Goal: Information Seeking & Learning: Learn about a topic

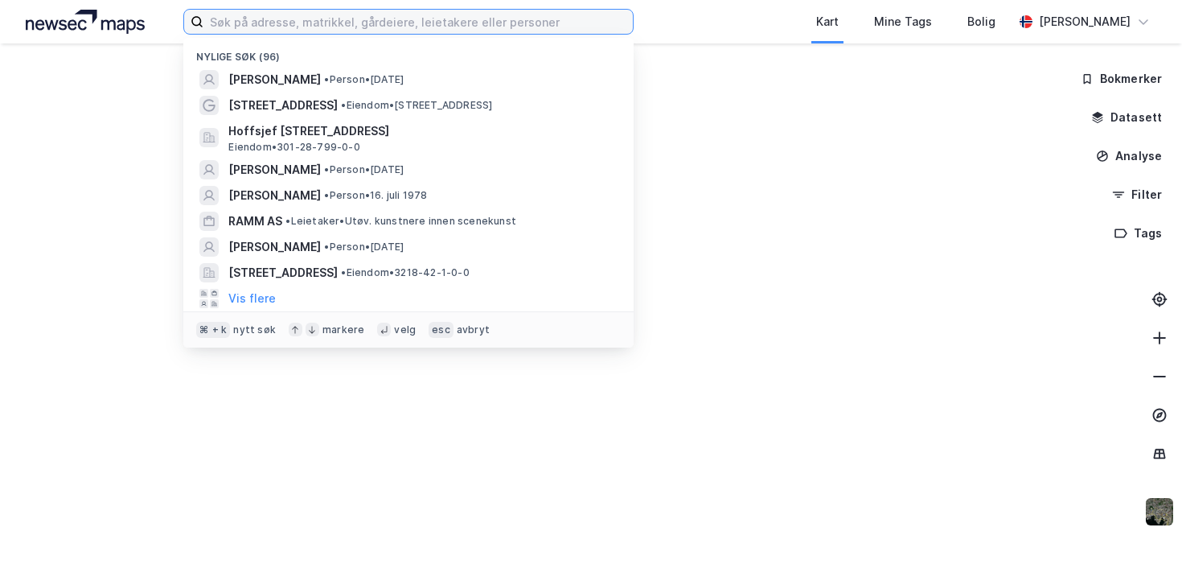
click at [332, 25] on input at bounding box center [418, 22] width 430 height 24
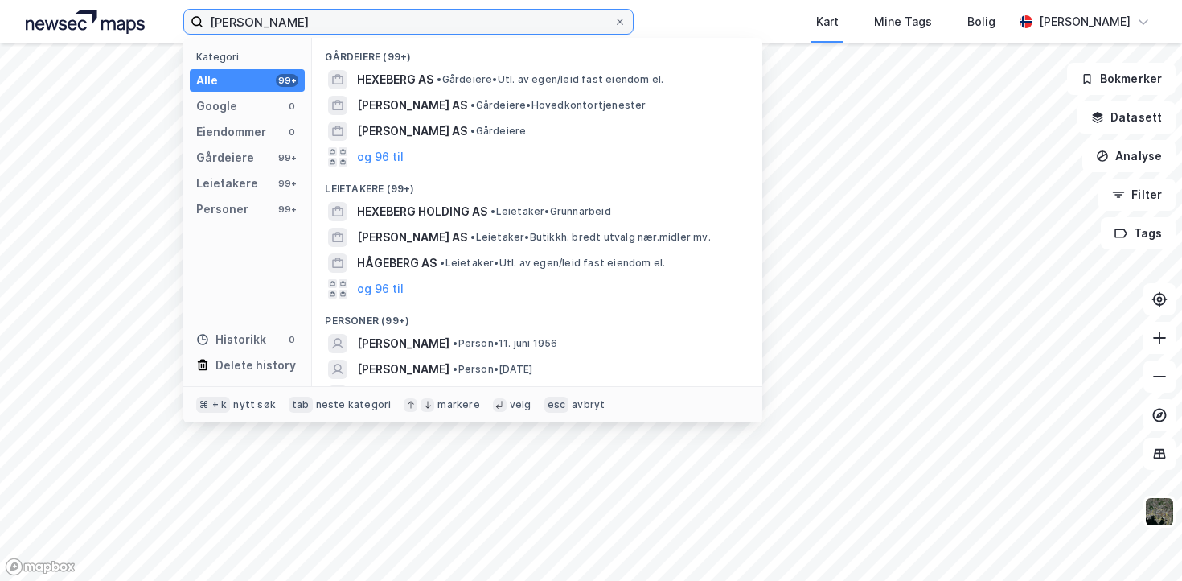
scroll to position [47, 0]
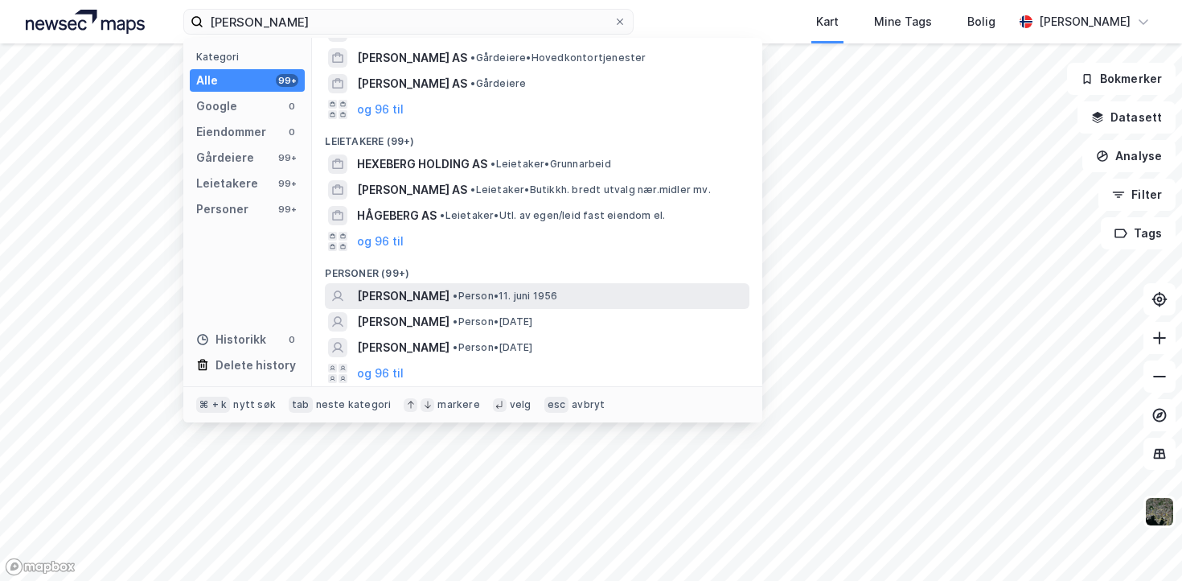
click at [421, 301] on span "[PERSON_NAME]" at bounding box center [403, 295] width 92 height 19
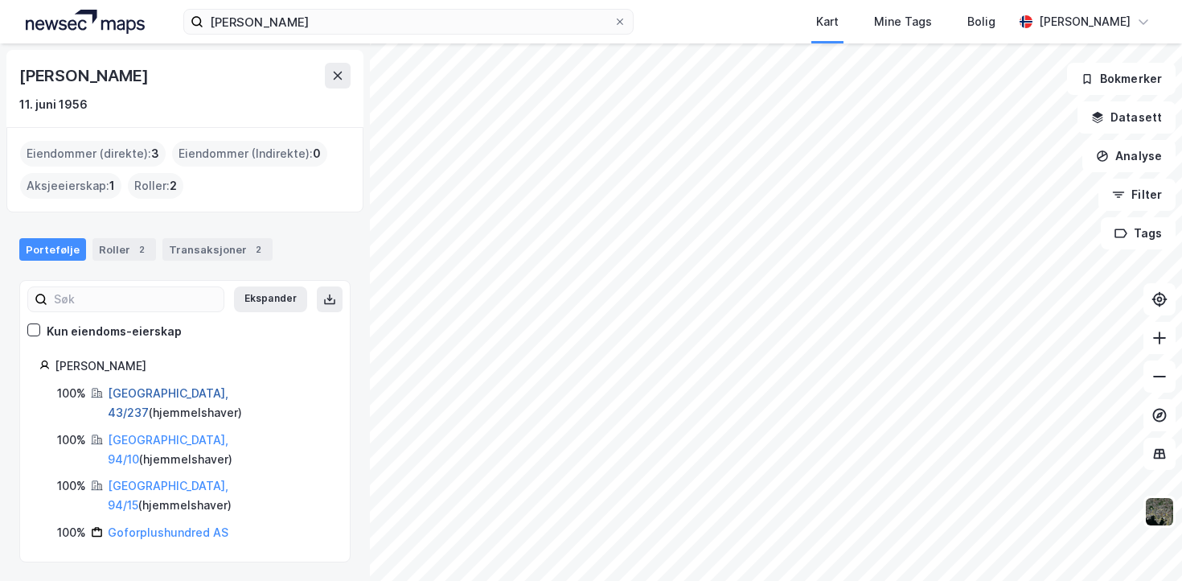
click at [160, 393] on link "[GEOGRAPHIC_DATA], 43/237" at bounding box center [168, 402] width 121 height 33
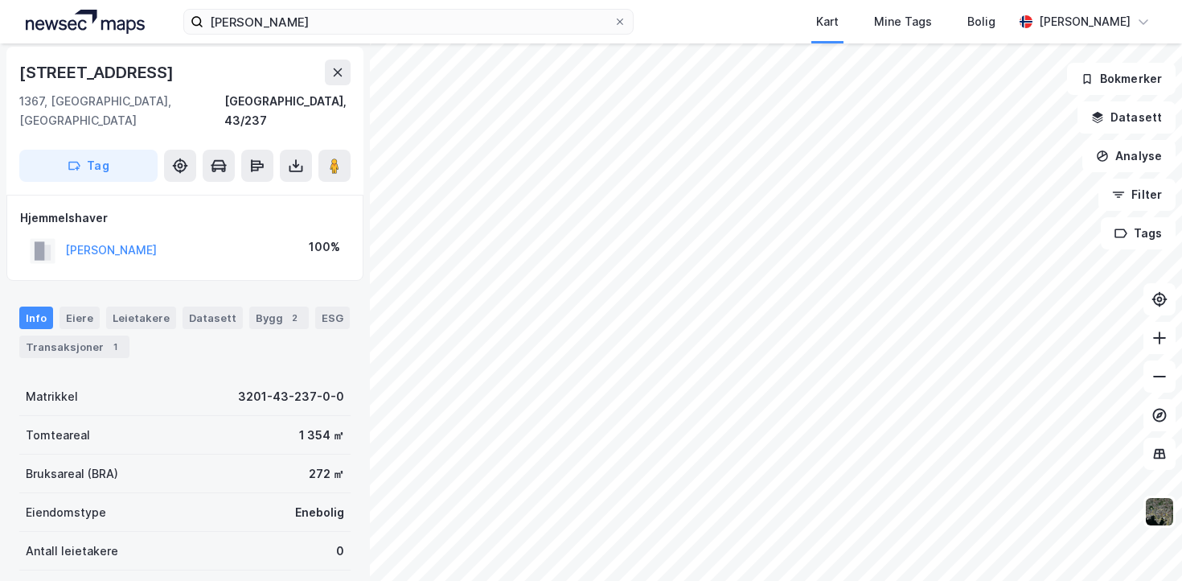
scroll to position [54, 0]
click at [110, 339] on div "1" at bounding box center [115, 347] width 16 height 16
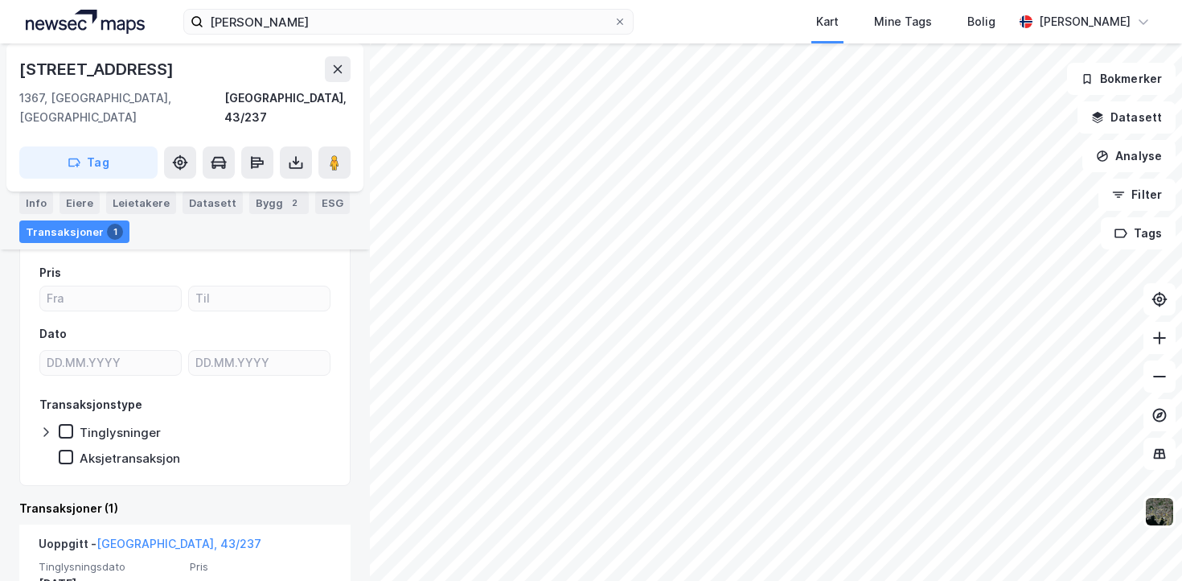
scroll to position [290, 0]
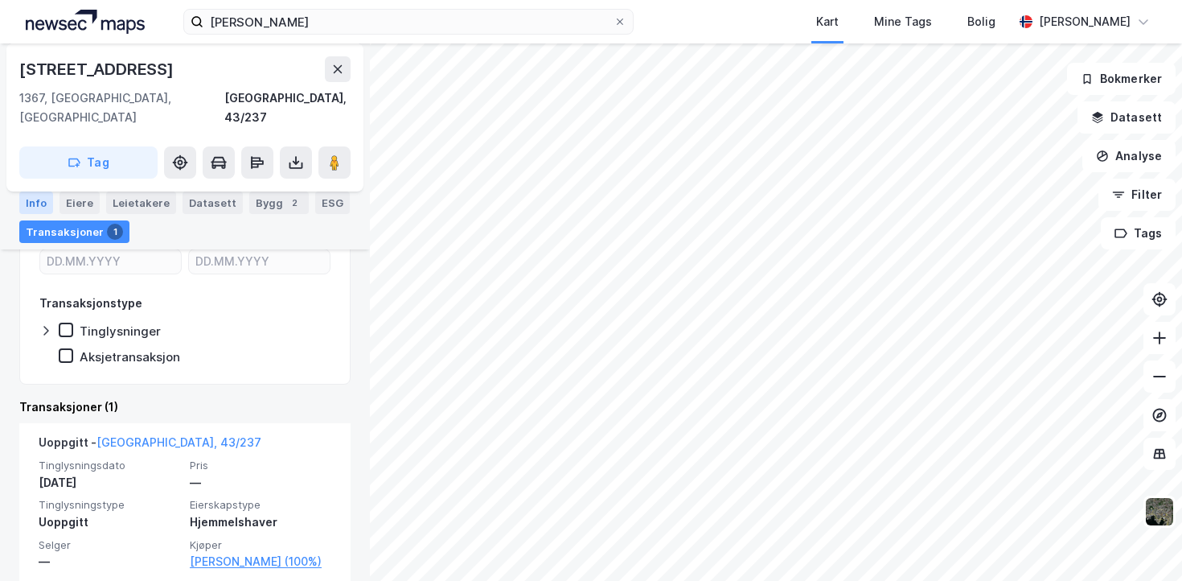
click at [46, 208] on div "Info" at bounding box center [36, 202] width 34 height 23
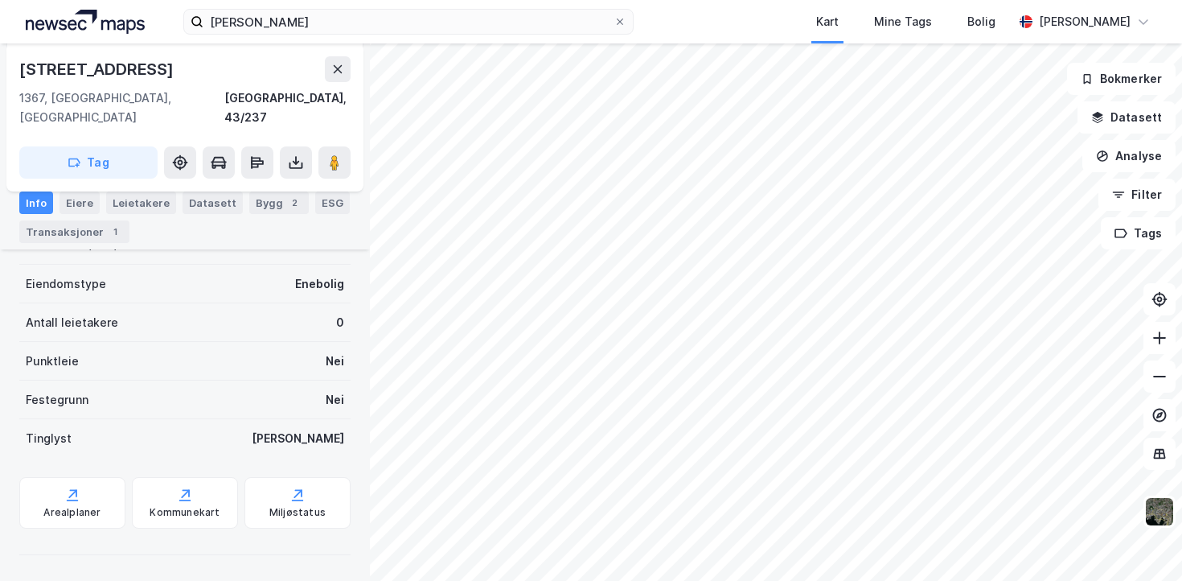
scroll to position [263, 0]
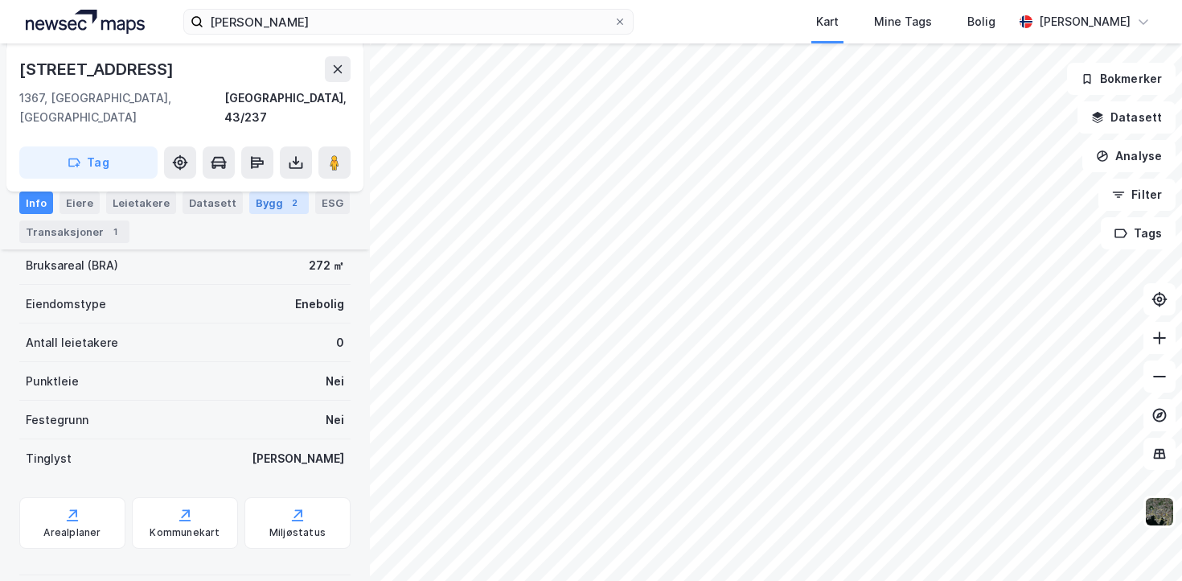
click at [249, 203] on div "Bygg 2" at bounding box center [279, 202] width 60 height 23
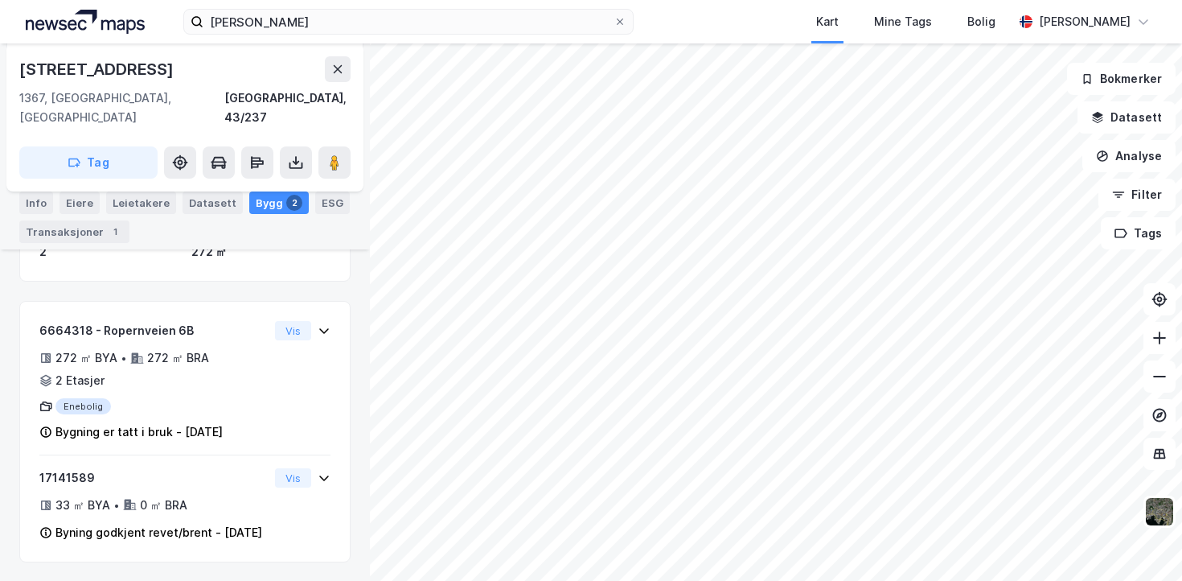
scroll to position [224, 0]
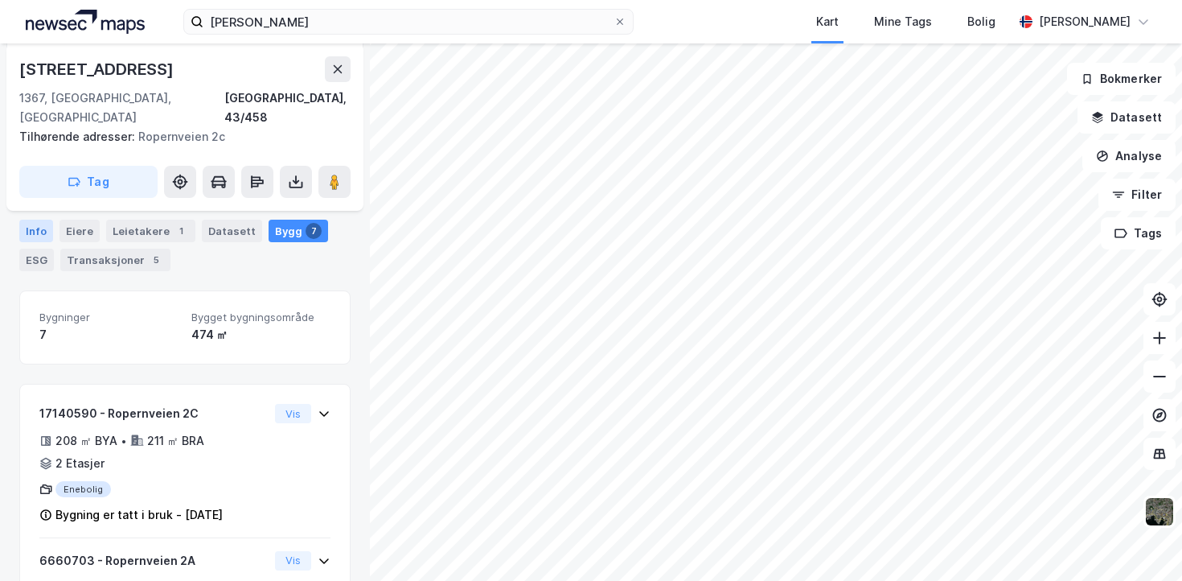
click at [47, 225] on div "Info" at bounding box center [36, 231] width 34 height 23
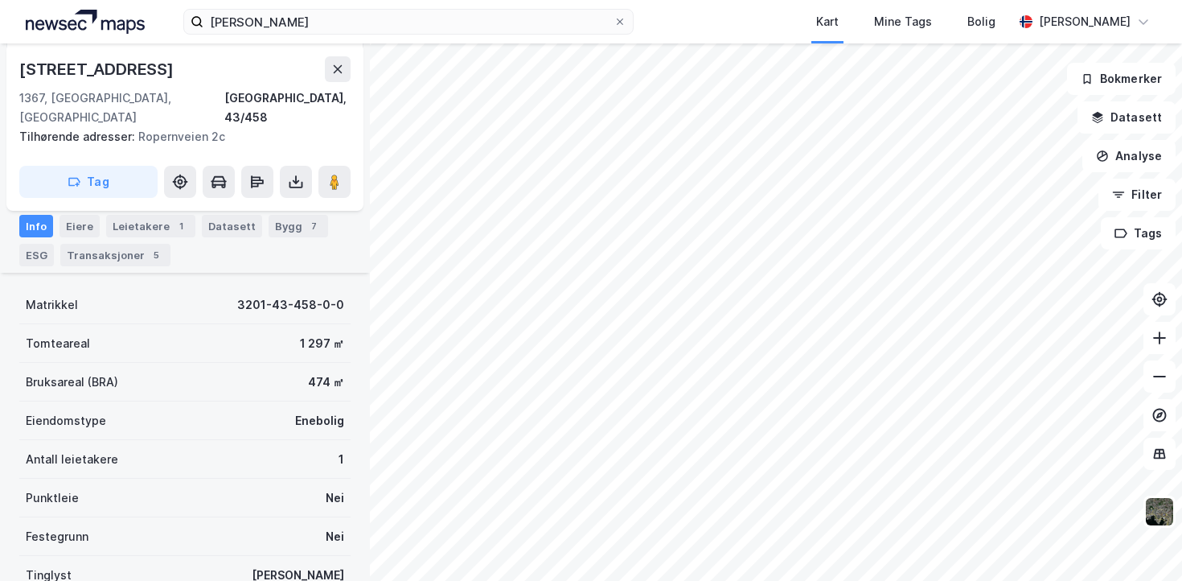
scroll to position [227, 0]
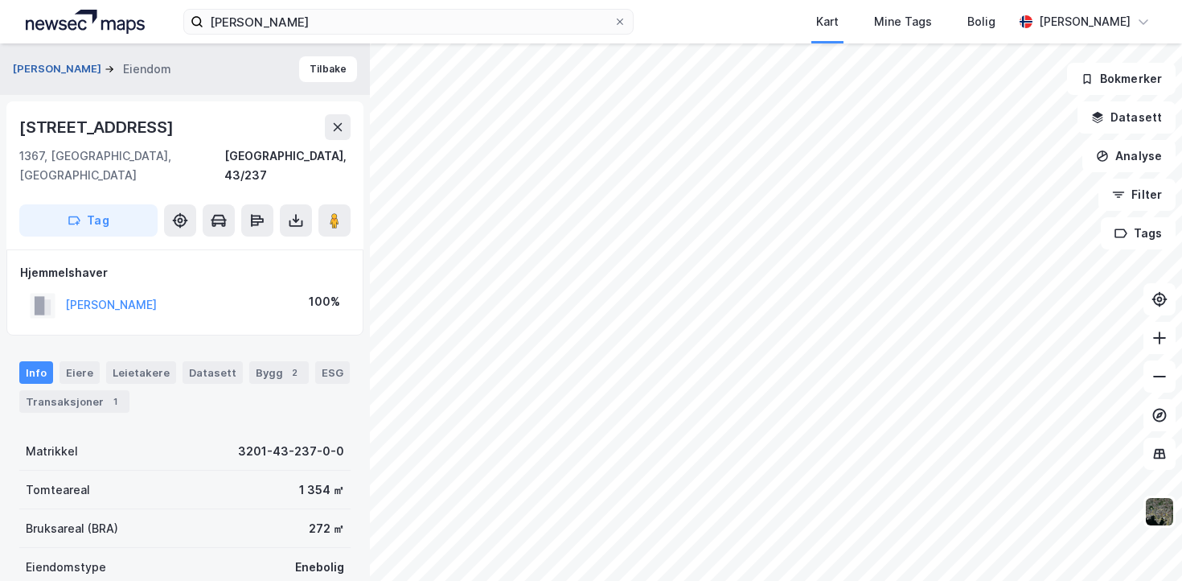
click at [67, 73] on button "[PERSON_NAME]" at bounding box center [59, 69] width 92 height 16
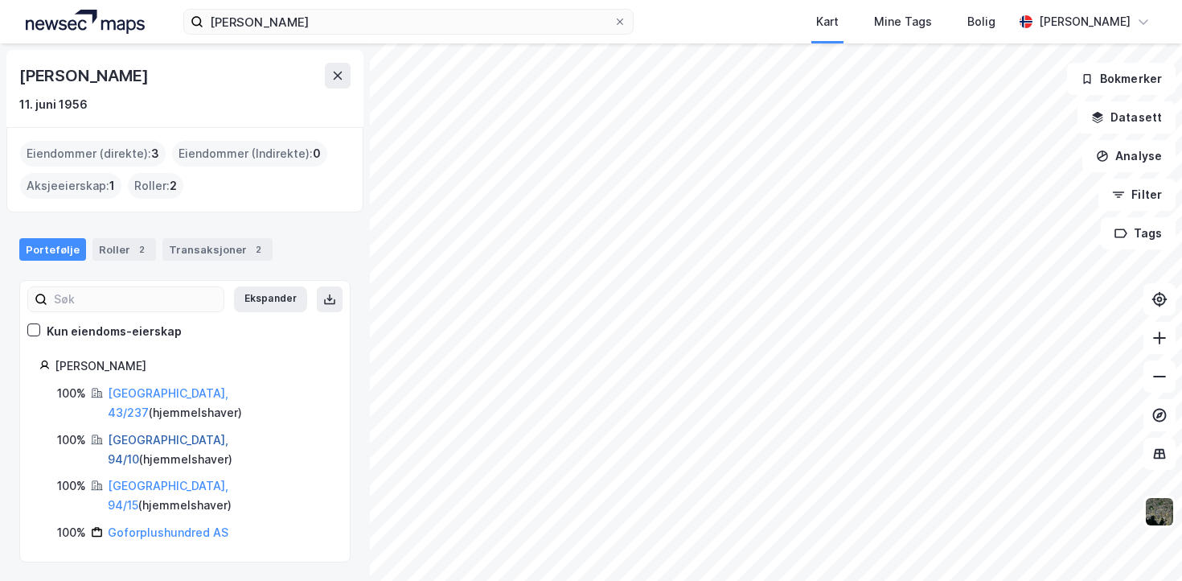
click at [163, 433] on link "[GEOGRAPHIC_DATA], 94/10" at bounding box center [168, 449] width 121 height 33
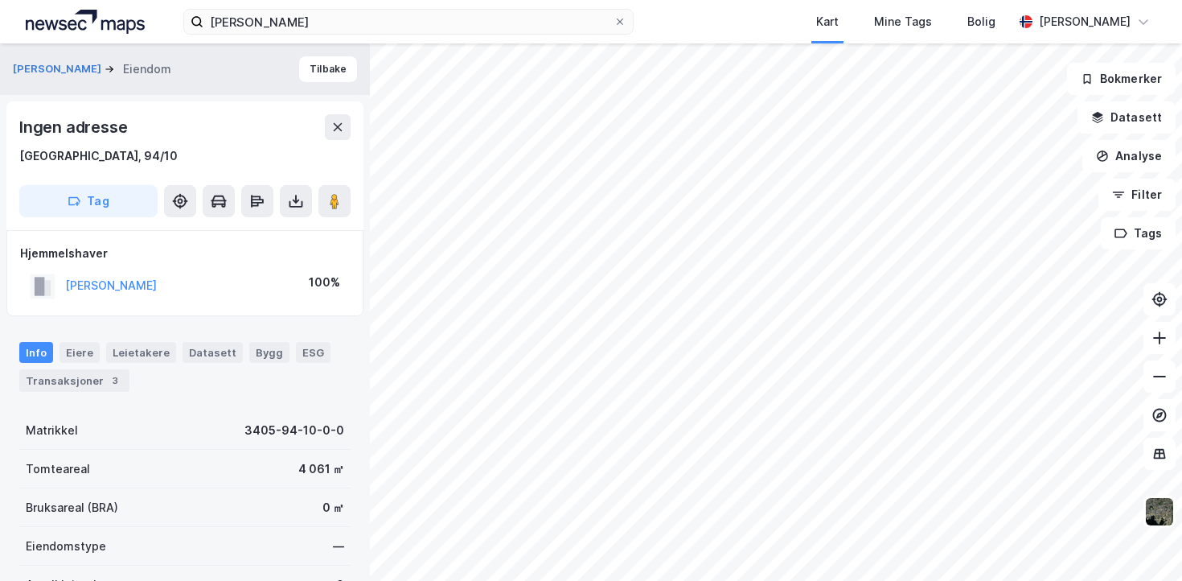
scroll to position [12, 0]
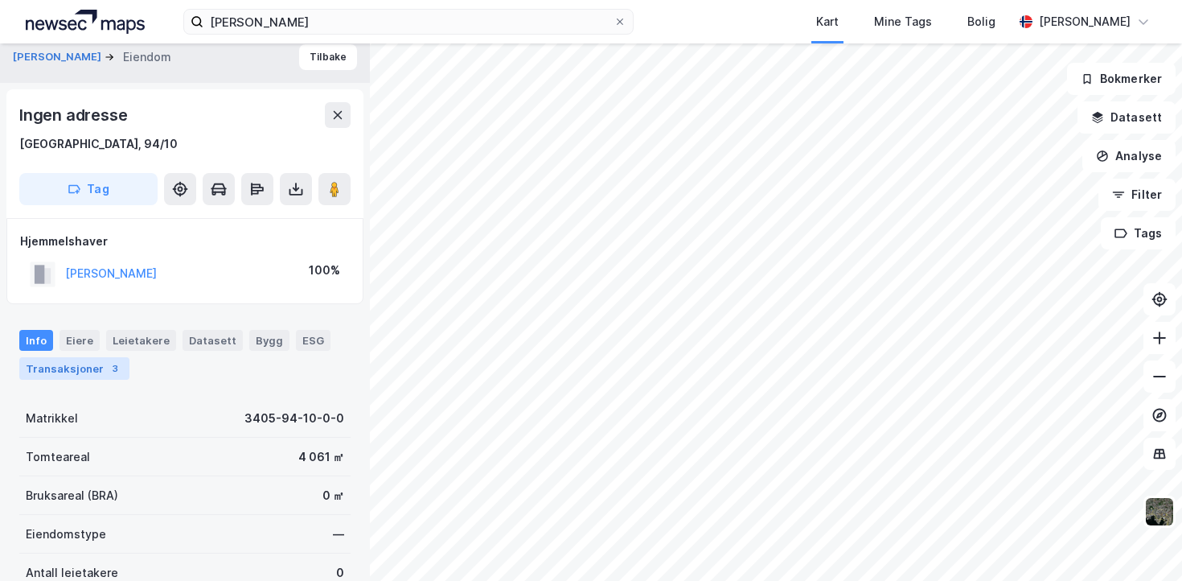
click at [107, 372] on div "3" at bounding box center [115, 368] width 16 height 16
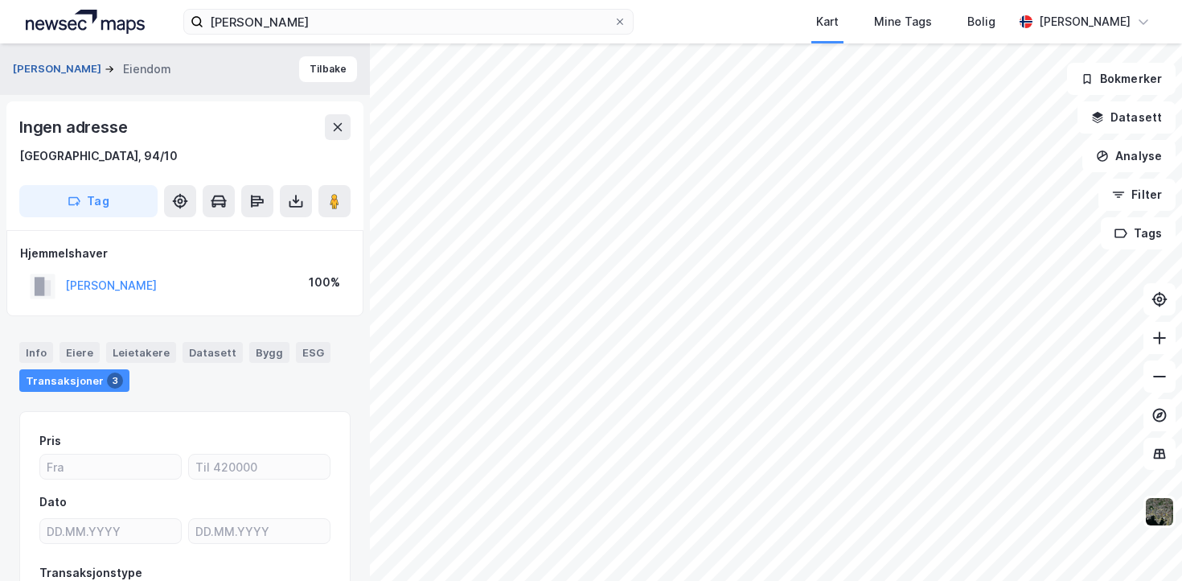
click at [73, 70] on button "[PERSON_NAME]" at bounding box center [59, 69] width 92 height 16
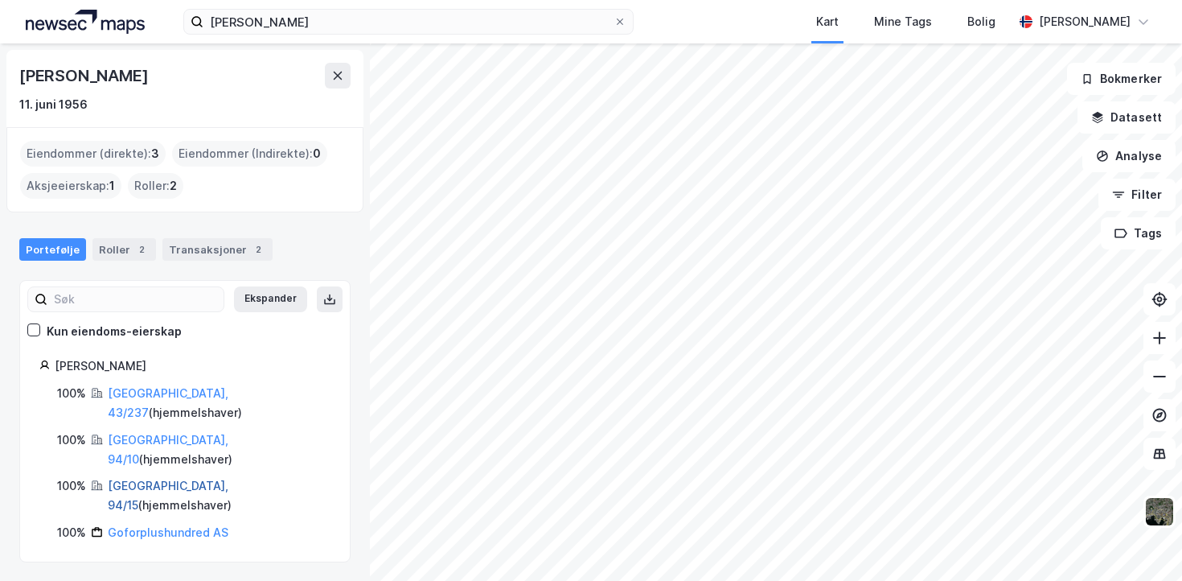
click at [147, 479] on link "[GEOGRAPHIC_DATA], 94/15" at bounding box center [168, 495] width 121 height 33
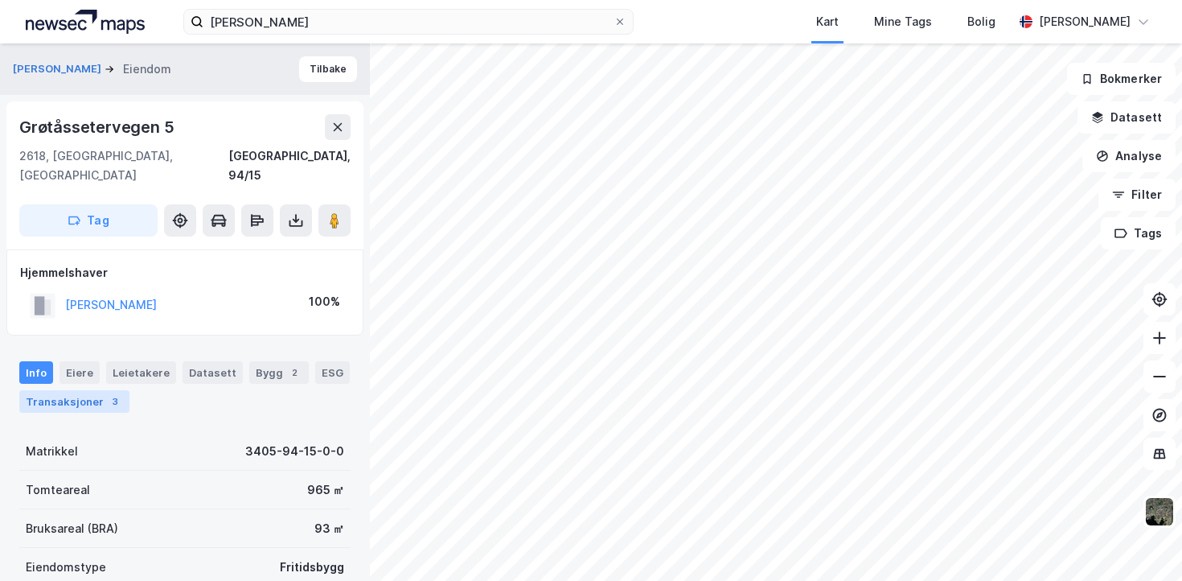
click at [107, 393] on div "3" at bounding box center [115, 401] width 16 height 16
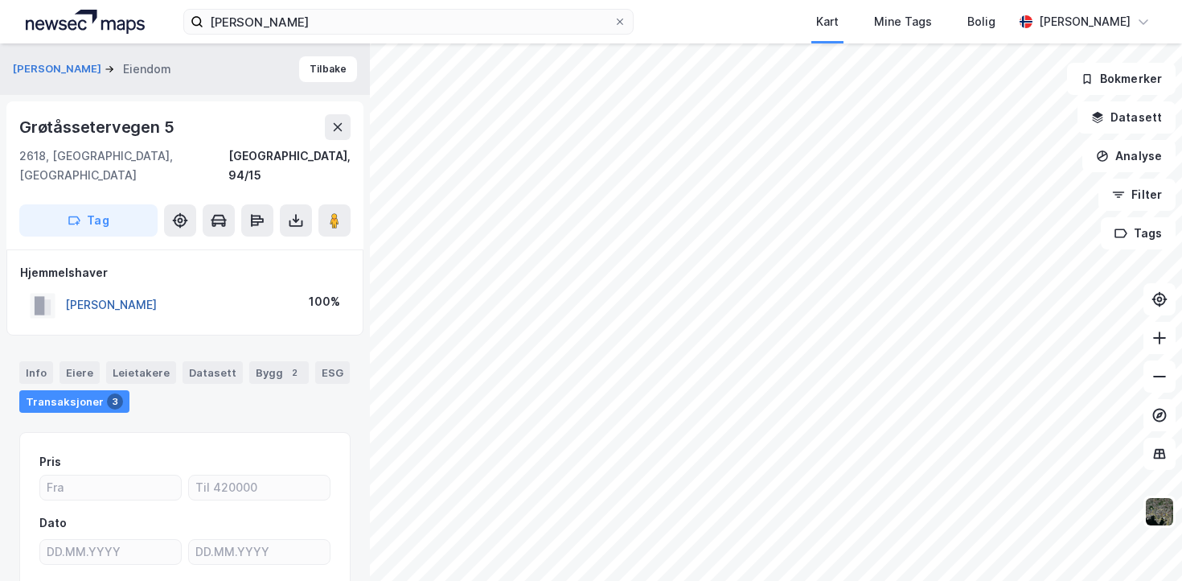
click at [0, 0] on button "[PERSON_NAME]" at bounding box center [0, 0] width 0 height 0
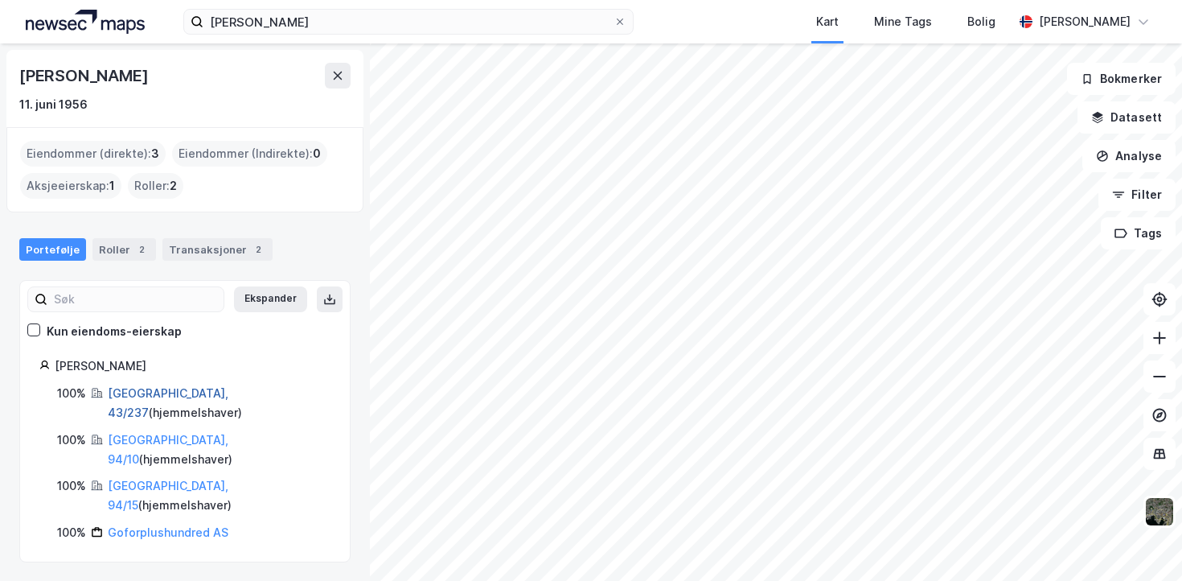
click at [146, 392] on link "[GEOGRAPHIC_DATA], 43/237" at bounding box center [168, 402] width 121 height 33
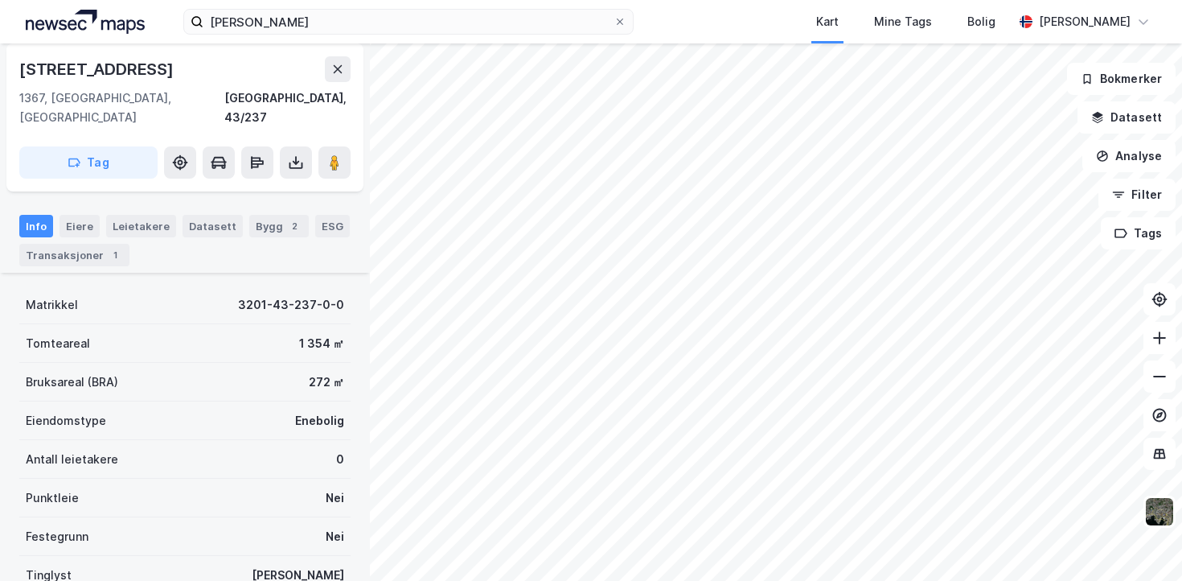
scroll to position [263, 0]
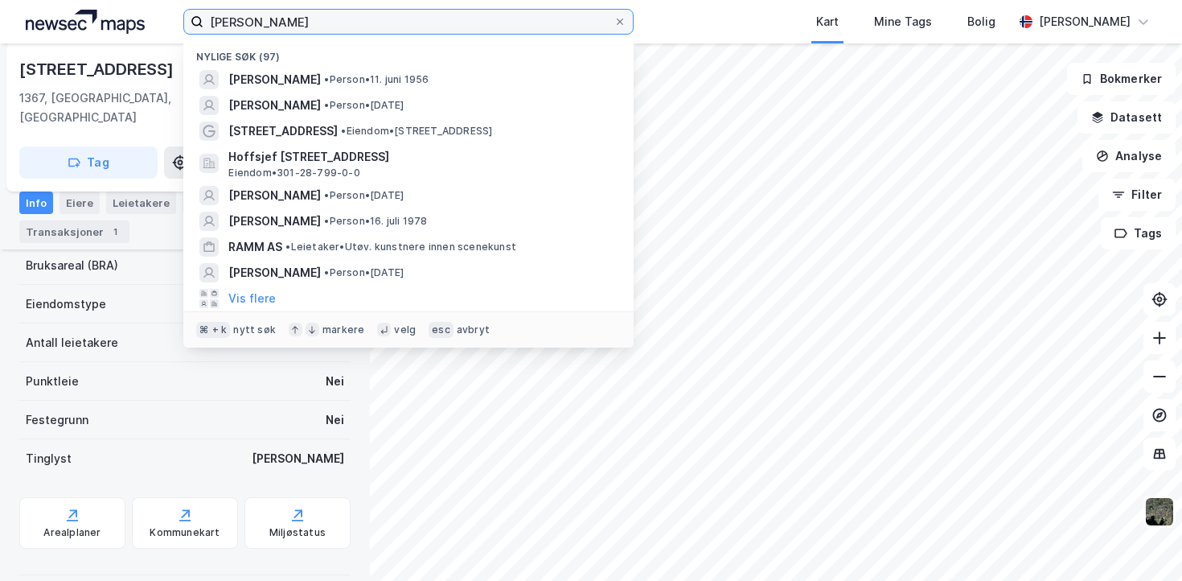
click at [224, 23] on input "[PERSON_NAME]" at bounding box center [408, 22] width 410 height 24
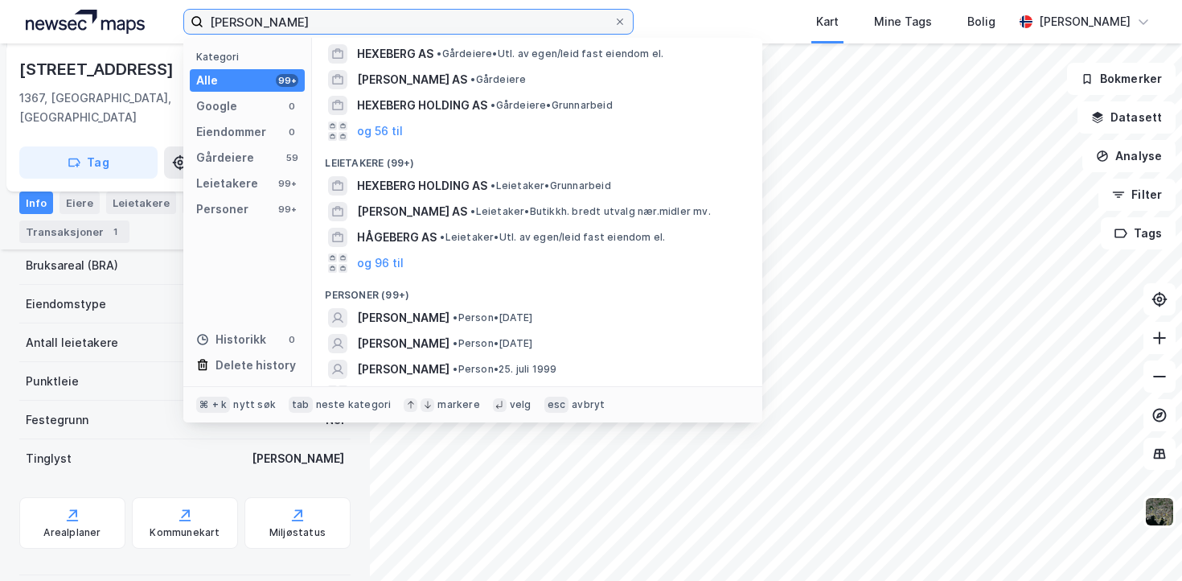
scroll to position [28, 0]
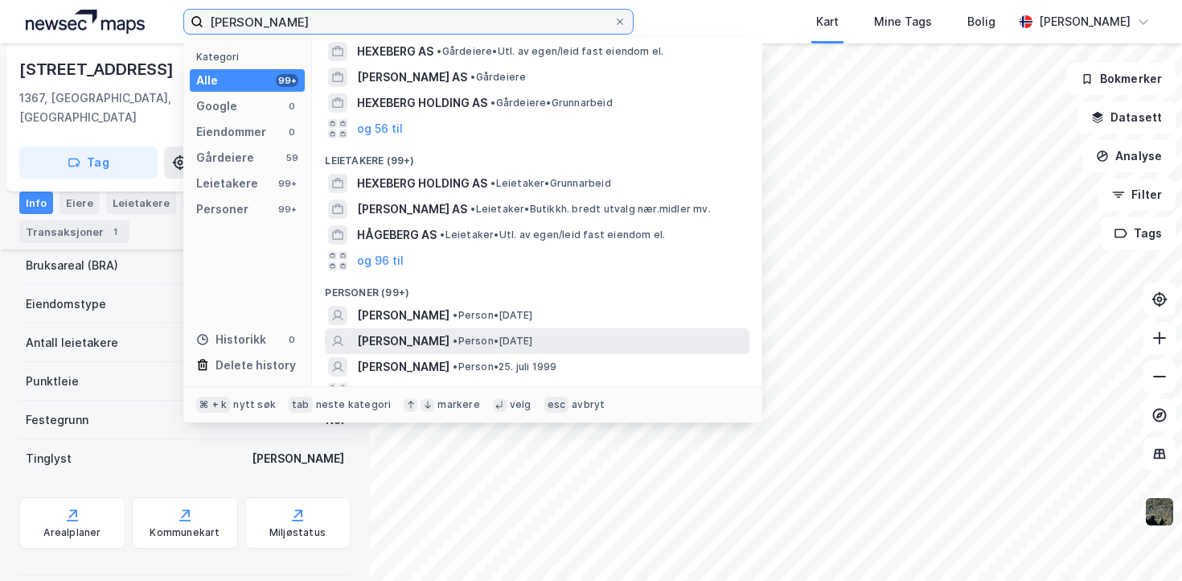
type input "[PERSON_NAME]"
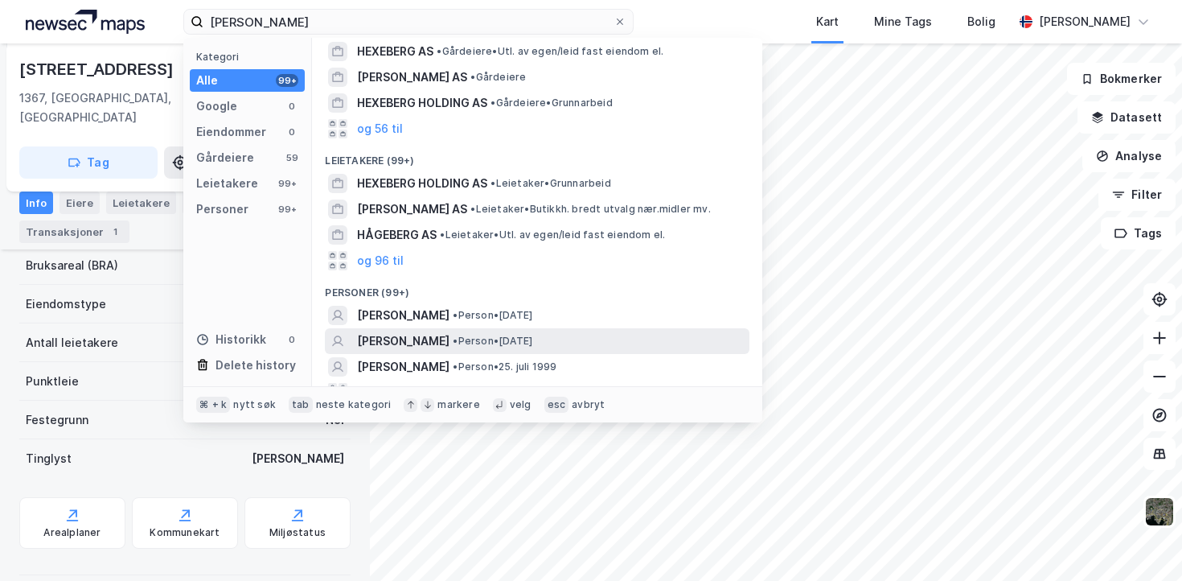
click at [430, 337] on span "[PERSON_NAME]" at bounding box center [403, 340] width 92 height 19
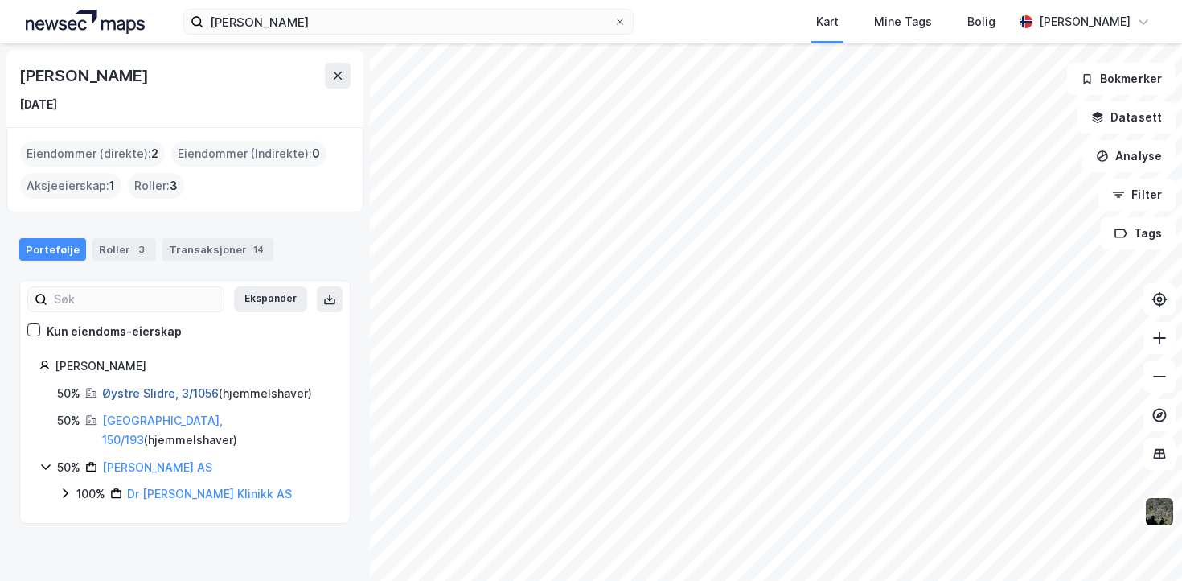
click at [192, 393] on link "Øystre Slidre, 3/1056" at bounding box center [160, 393] width 117 height 14
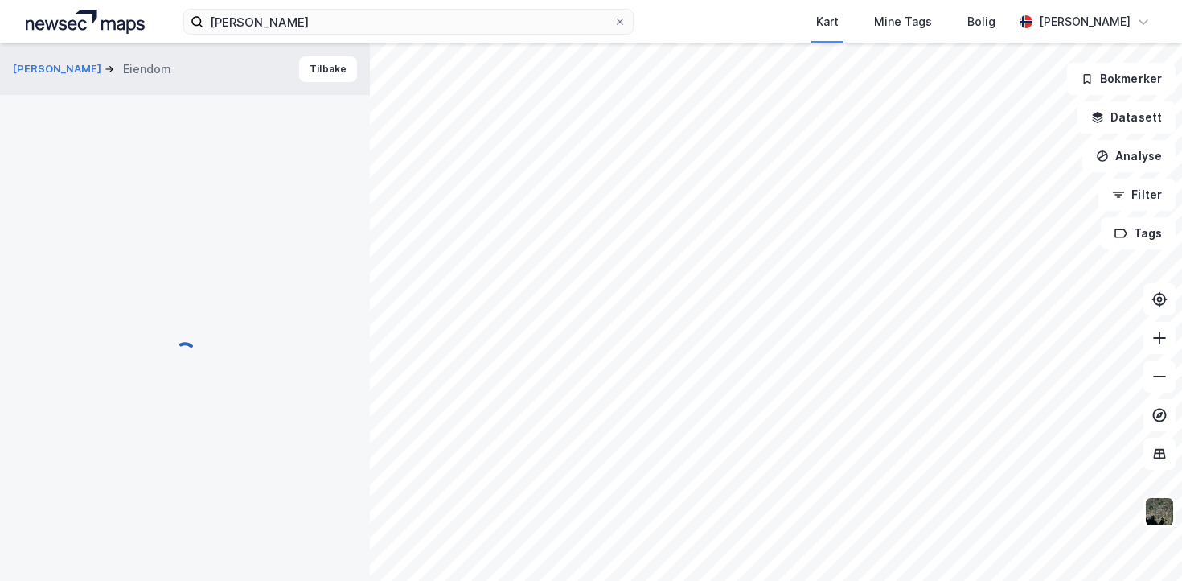
scroll to position [263, 0]
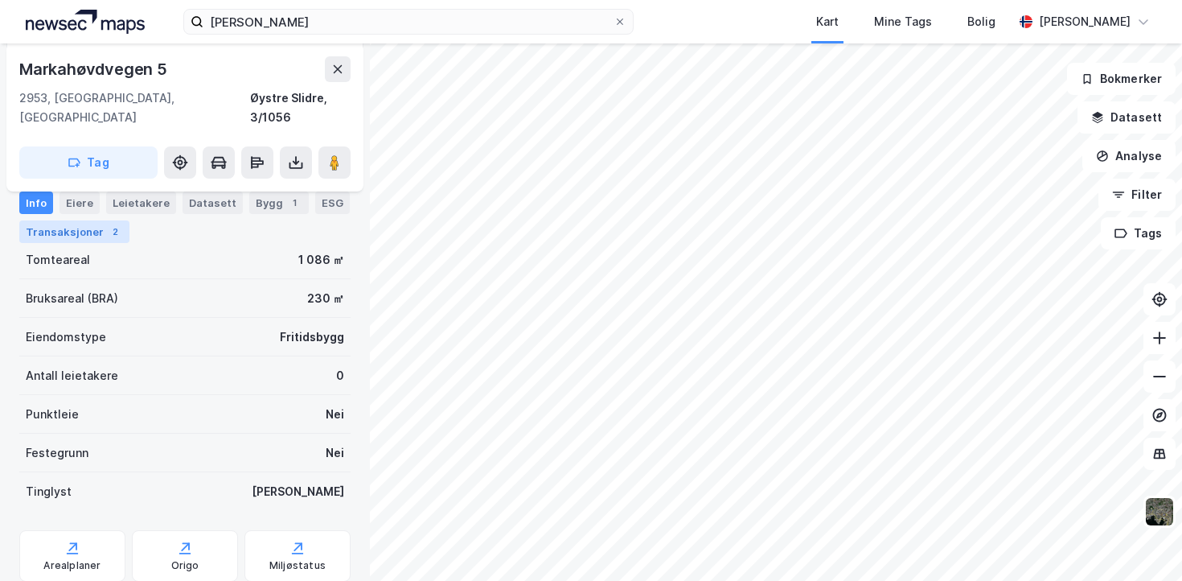
click at [101, 236] on div "Transaksjoner 2" at bounding box center [74, 231] width 110 height 23
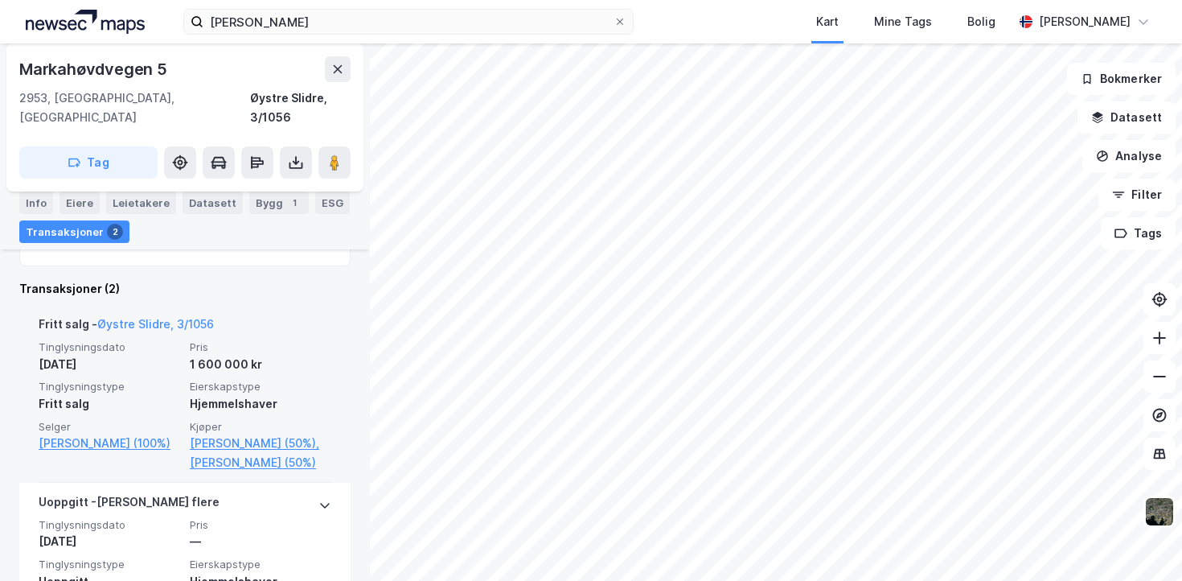
scroll to position [433, 0]
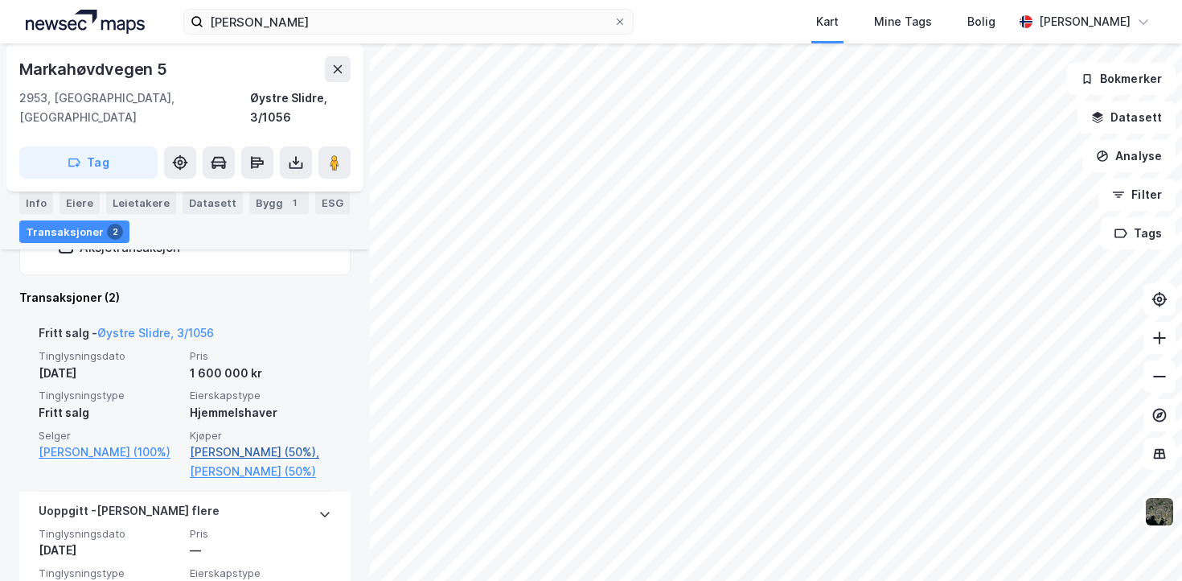
click at [236, 442] on link "[PERSON_NAME] (50%)," at bounding box center [261, 451] width 142 height 19
